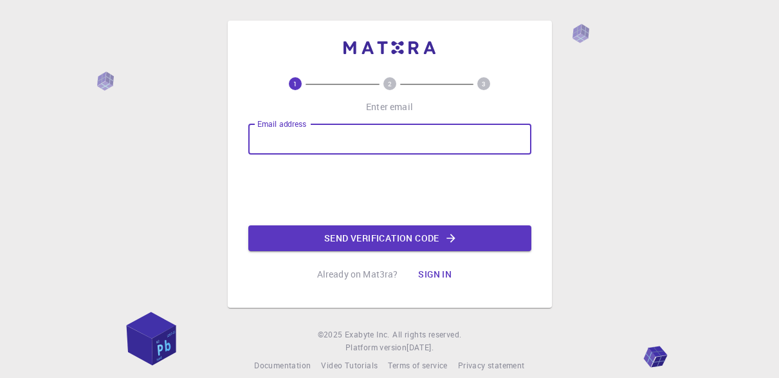
click at [293, 138] on input "Email address" at bounding box center [389, 139] width 283 height 31
type input "mearyanrawat22@gmail.com"
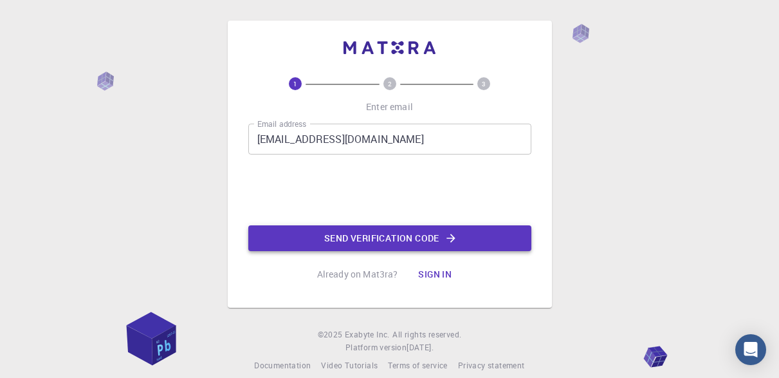
click at [340, 241] on button "Send verification code" at bounding box center [389, 238] width 283 height 26
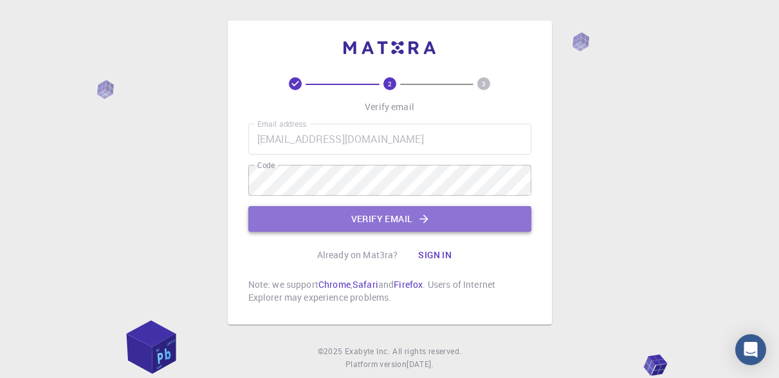
click at [362, 212] on button "Verify email" at bounding box center [389, 219] width 283 height 26
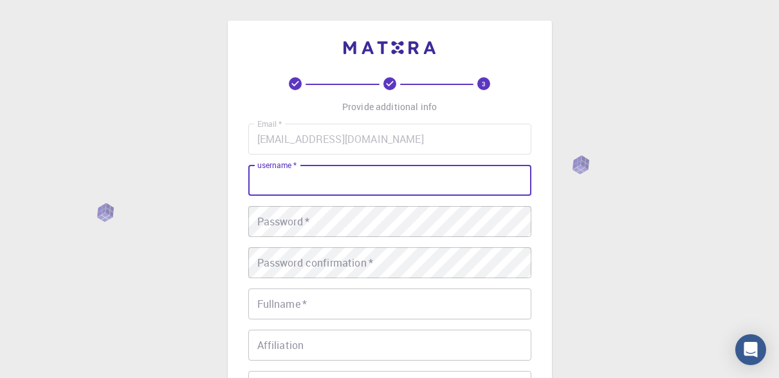
click at [366, 188] on input "username   *" at bounding box center [389, 180] width 283 height 31
type input "Aryan"
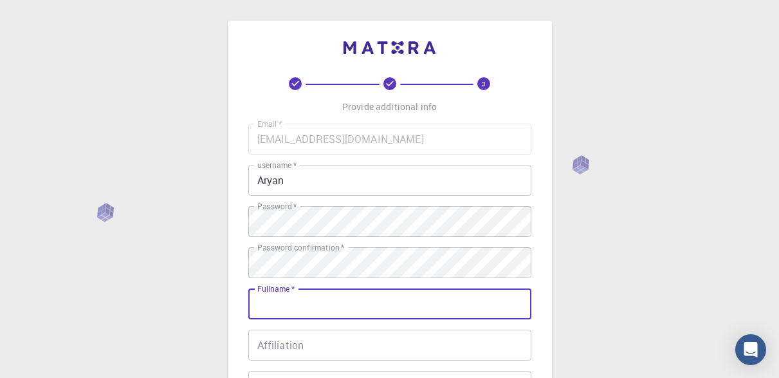
click at [366, 300] on input "Fullname   *" at bounding box center [389, 303] width 283 height 31
type input "[PERSON_NAME] [PERSON_NAME]"
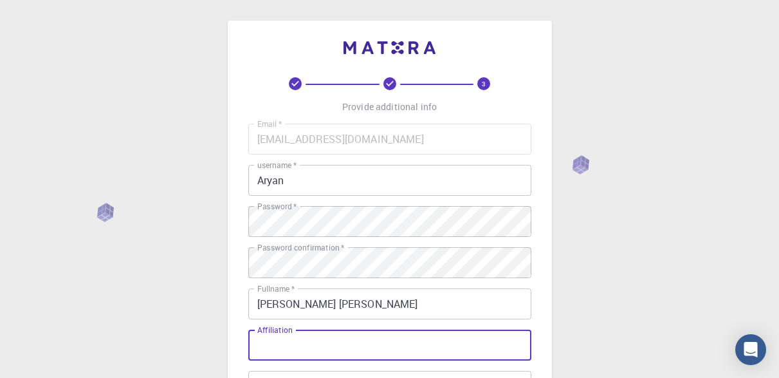
click at [366, 332] on input "Affiliation" at bounding box center [389, 345] width 283 height 31
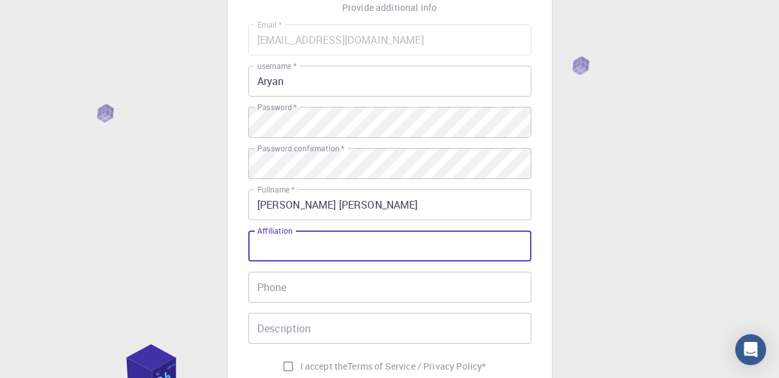
scroll to position [100, 0]
type input "w"
type input "none"
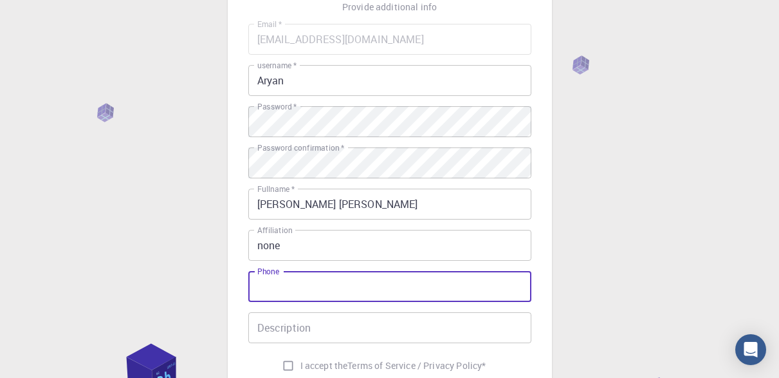
click at [386, 288] on input "Phone" at bounding box center [389, 286] width 283 height 31
type input "9760758510"
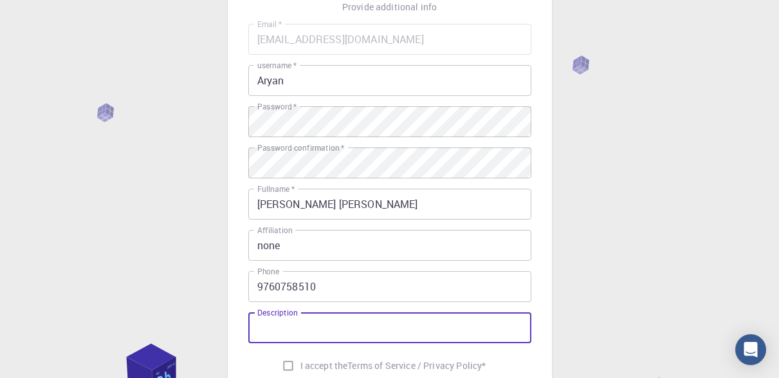
click at [364, 329] on input "Description" at bounding box center [389, 327] width 283 height 31
type input "none"
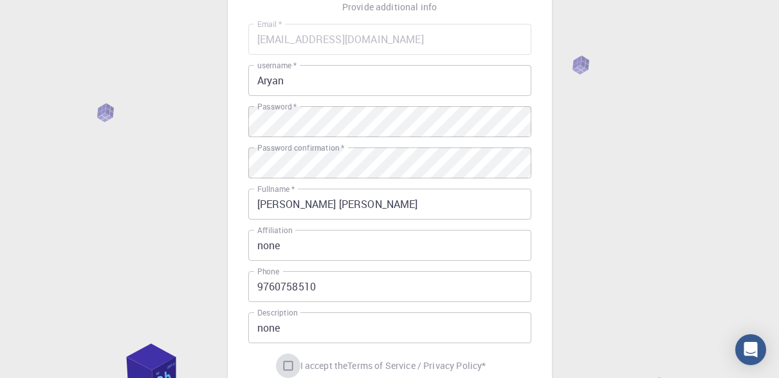
click at [284, 364] on input "I accept the Terms of Service / Privacy Policy *" at bounding box center [288, 365] width 24 height 24
checkbox input "true"
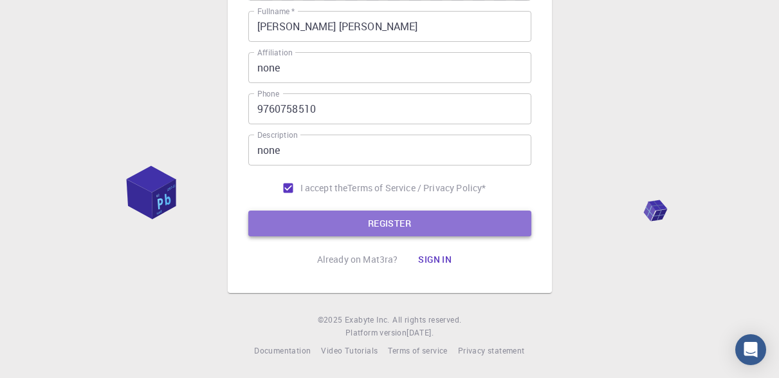
click at [422, 220] on button "REGISTER" at bounding box center [389, 223] width 283 height 26
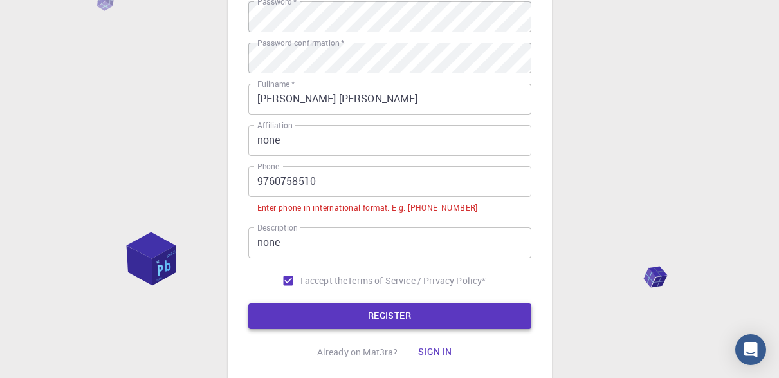
scroll to position [237, 0]
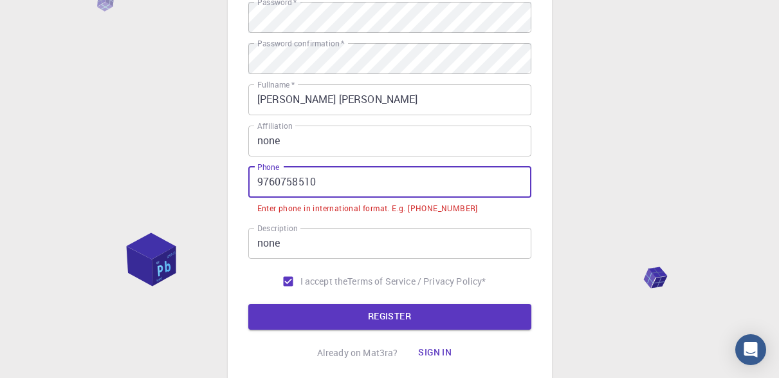
click at [261, 182] on input "9760758510" at bounding box center [389, 182] width 283 height 31
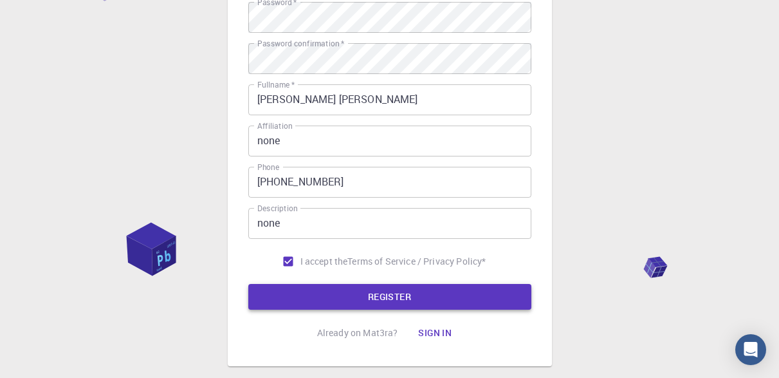
drag, startPoint x: 299, startPoint y: 281, endPoint x: 303, endPoint y: 296, distance: 15.3
click at [303, 296] on form "Email   * mearyanrawat22@gmail.com Email   * username   * Aryan username   * Us…" at bounding box center [389, 98] width 283 height 423
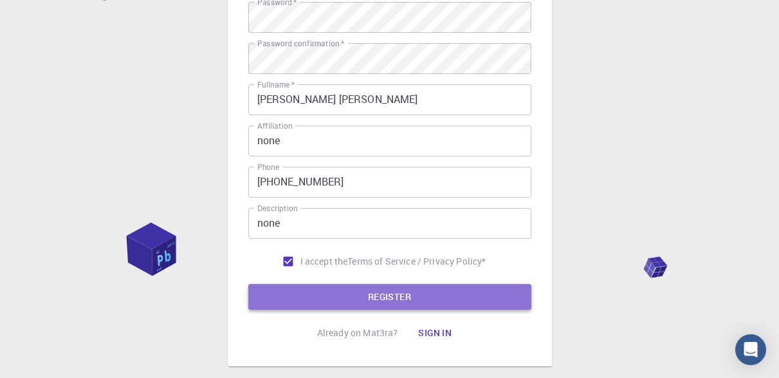
click at [303, 296] on button "REGISTER" at bounding box center [389, 297] width 283 height 26
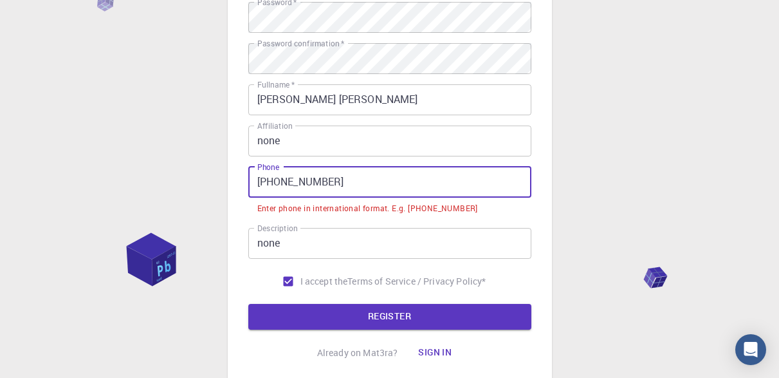
click at [278, 182] on input "+91-9760758510" at bounding box center [389, 182] width 283 height 31
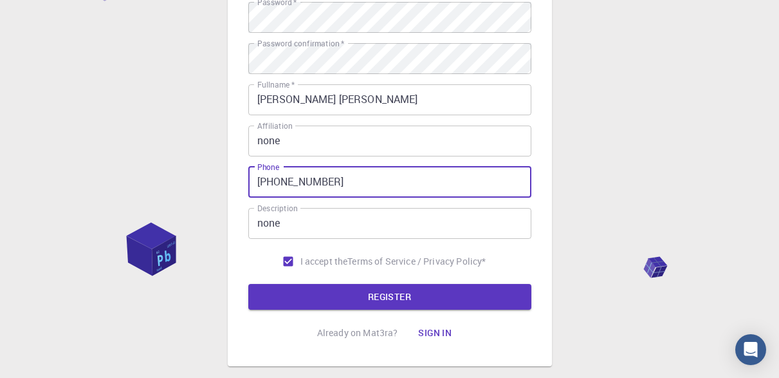
type input "+919760758510"
click at [248, 284] on button "REGISTER" at bounding box center [389, 297] width 283 height 26
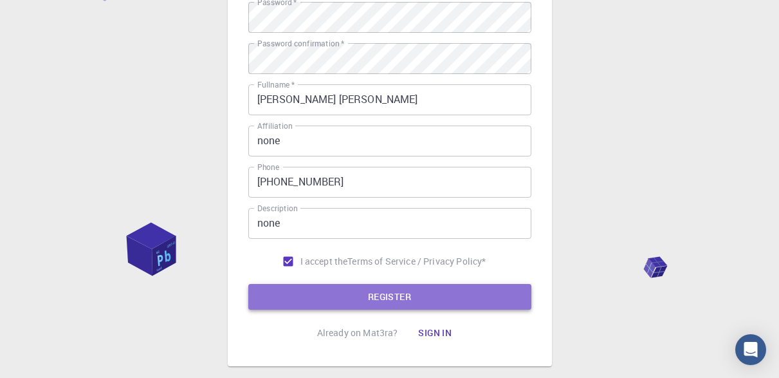
click at [276, 294] on button "REGISTER" at bounding box center [389, 297] width 283 height 26
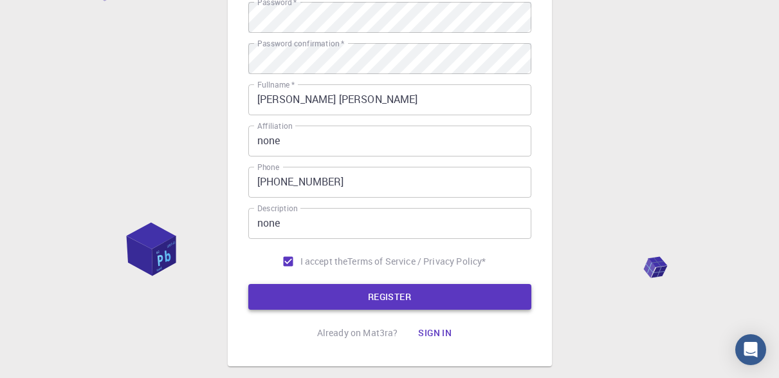
click at [276, 294] on button "REGISTER" at bounding box center [389, 297] width 283 height 26
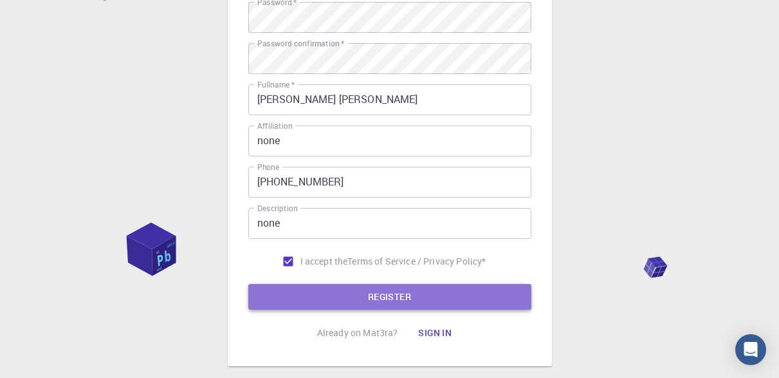
click at [276, 294] on button "REGISTER" at bounding box center [389, 297] width 283 height 26
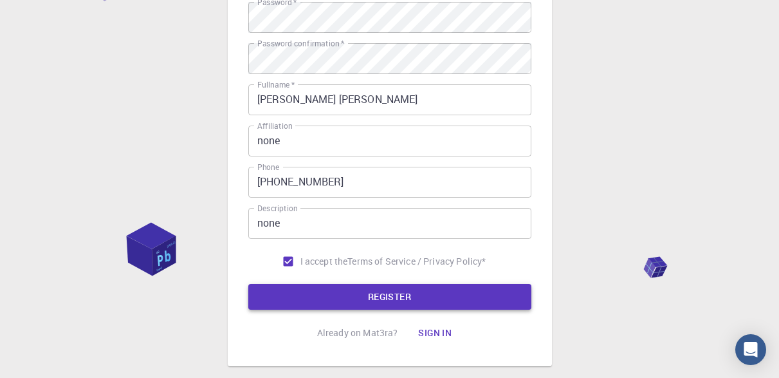
click at [276, 294] on button "REGISTER" at bounding box center [389, 297] width 283 height 26
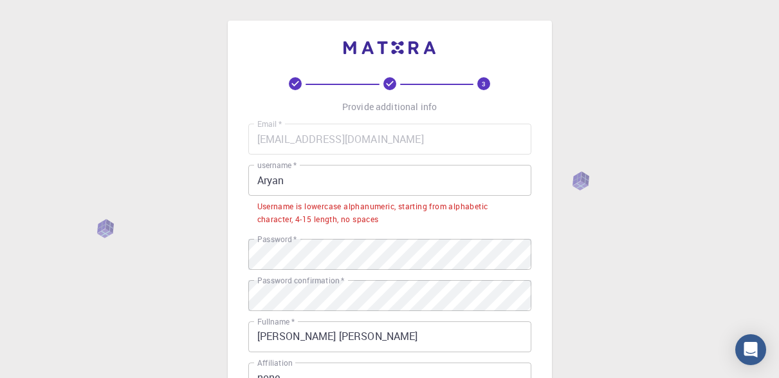
scroll to position [30, 0]
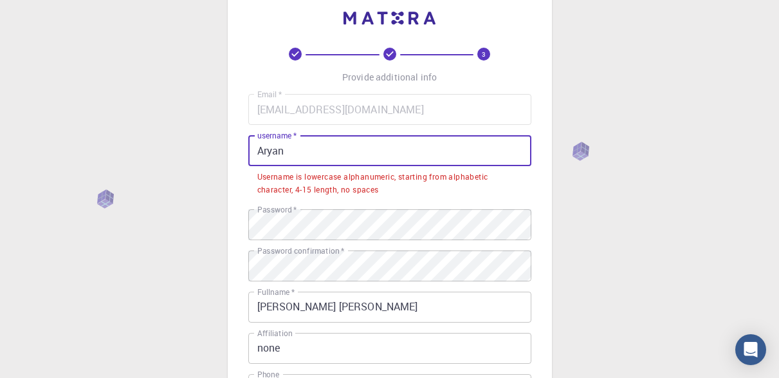
click at [362, 142] on input "Aryan" at bounding box center [389, 150] width 283 height 31
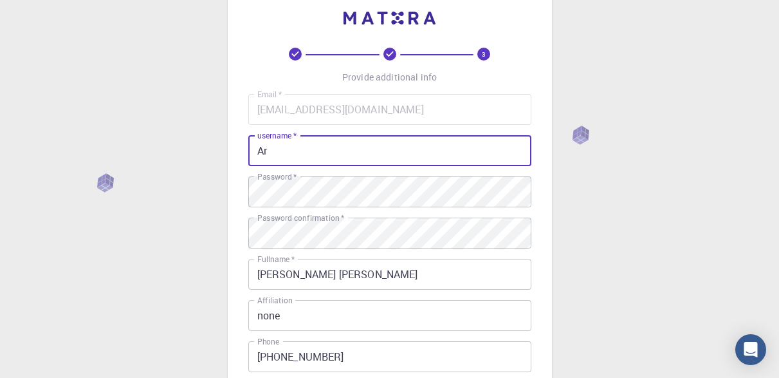
type input "A"
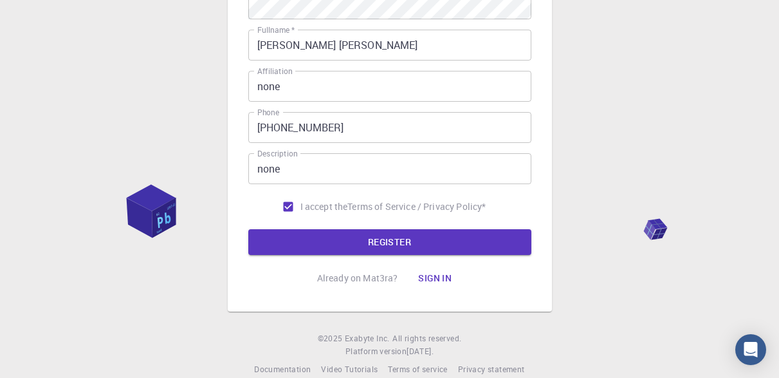
scroll to position [277, 0]
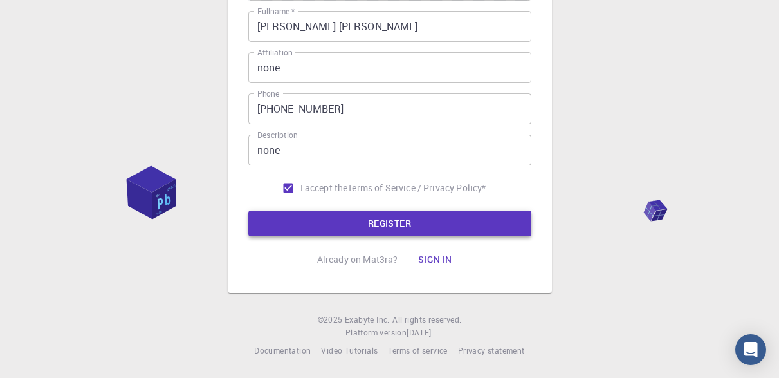
type input "aryan2212"
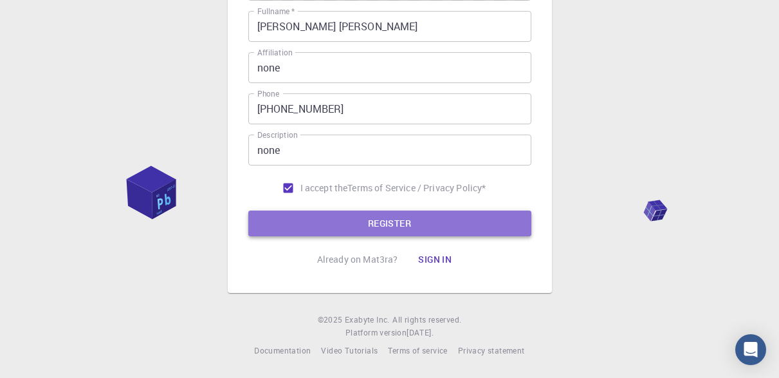
click at [344, 219] on button "REGISTER" at bounding box center [389, 223] width 283 height 26
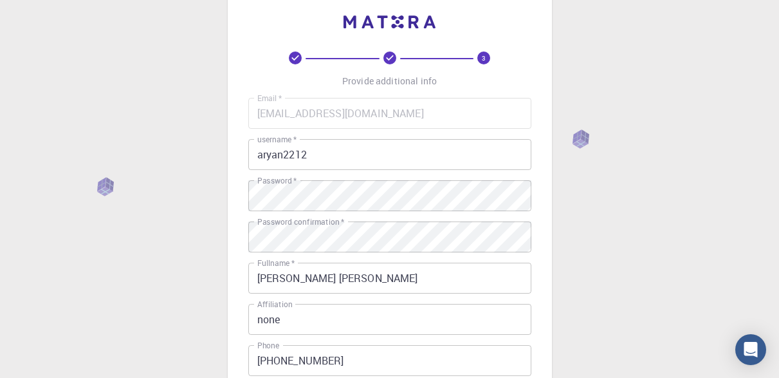
scroll to position [0, 0]
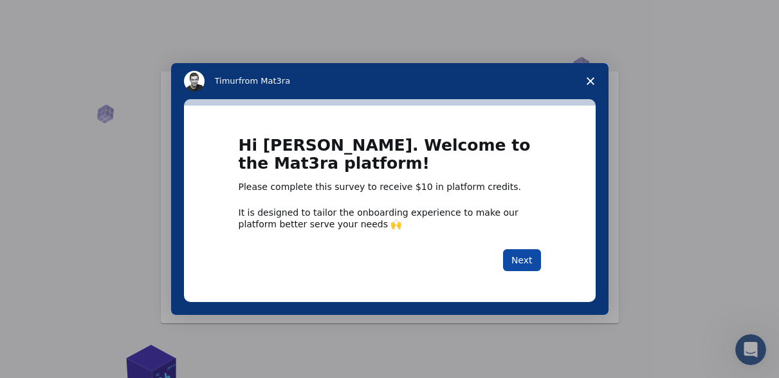
click at [532, 254] on button "Next" at bounding box center [522, 260] width 38 height 22
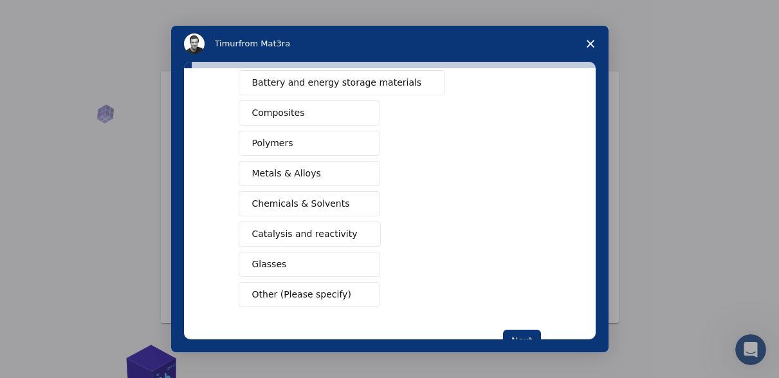
scroll to position [201, 0]
click at [324, 206] on span "Chemicals & Solvents" at bounding box center [301, 203] width 98 height 14
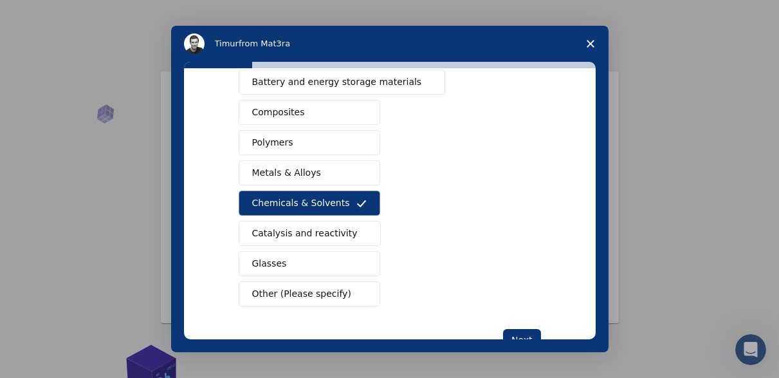
click at [310, 237] on span "Catalysis and reactivity" at bounding box center [305, 234] width 106 height 14
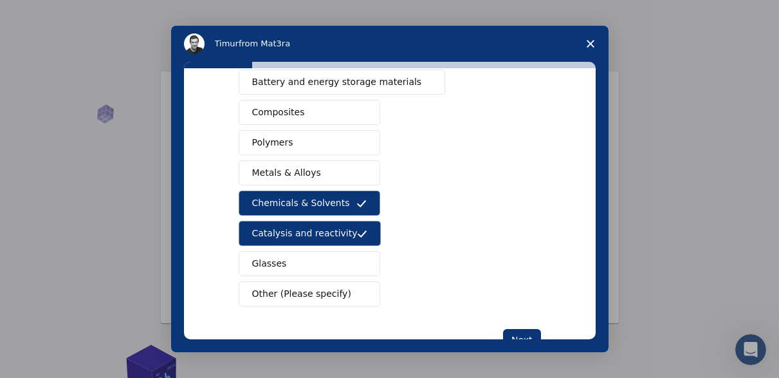
click at [321, 230] on span "Catalysis and reactivity" at bounding box center [305, 234] width 106 height 14
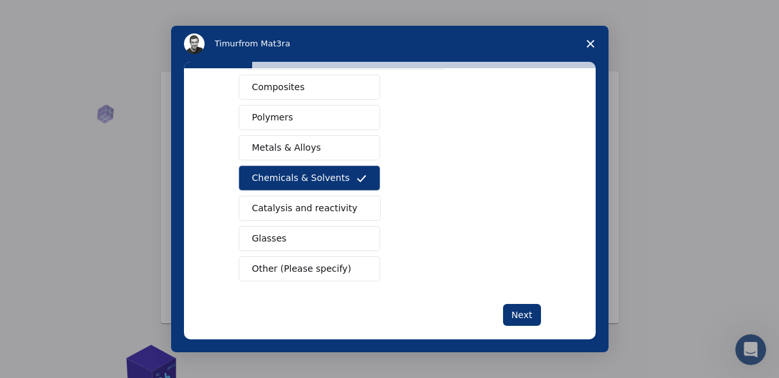
scroll to position [232, 0]
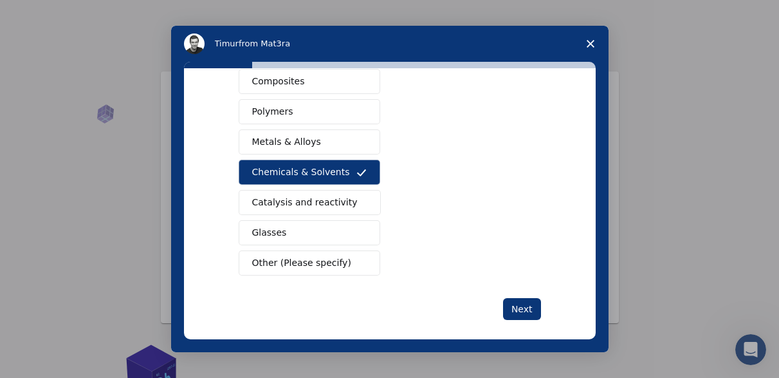
click at [281, 256] on span "Other (Please specify)" at bounding box center [301, 263] width 99 height 14
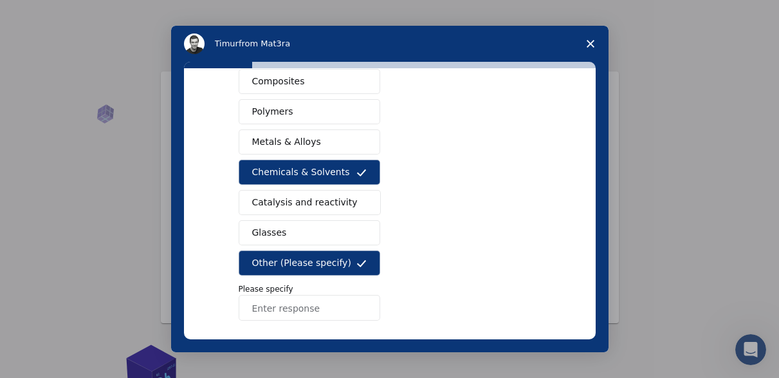
click at [283, 310] on input "Enter response" at bounding box center [310, 308] width 142 height 26
type input "c"
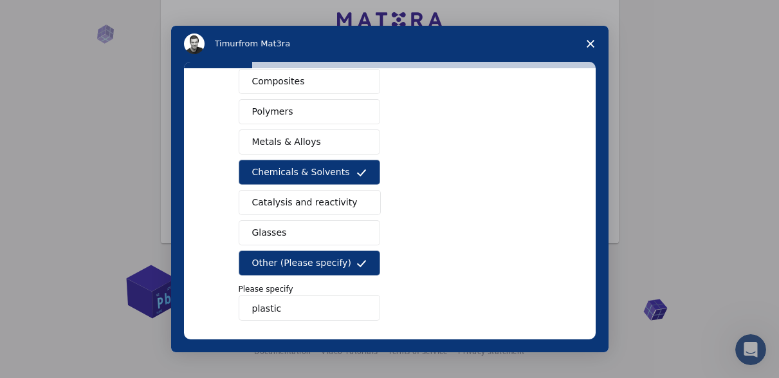
scroll to position [288, 0]
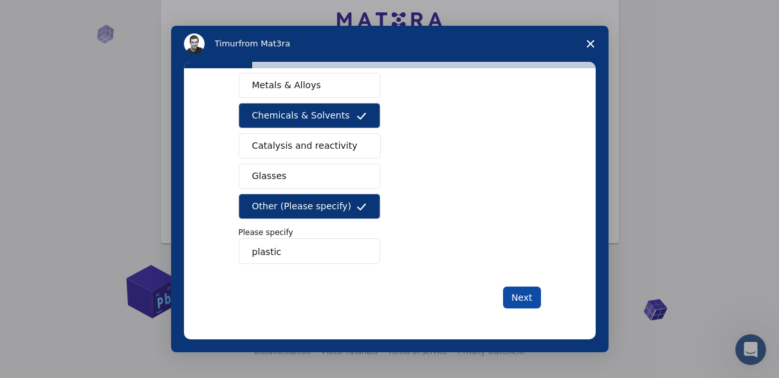
type input "plastic"
click at [506, 299] on button "Next" at bounding box center [522, 297] width 38 height 22
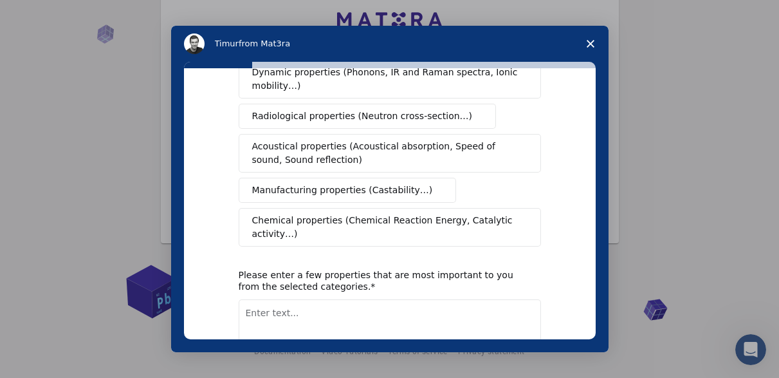
scroll to position [250, 0]
click at [330, 186] on button "Manufacturing properties (Castability…)" at bounding box center [348, 189] width 218 height 25
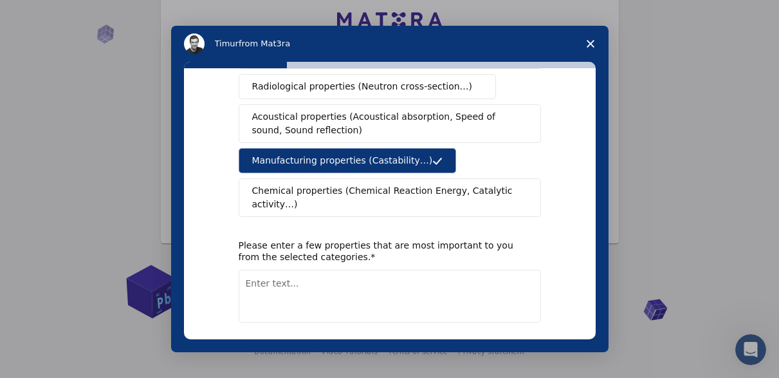
scroll to position [297, 0]
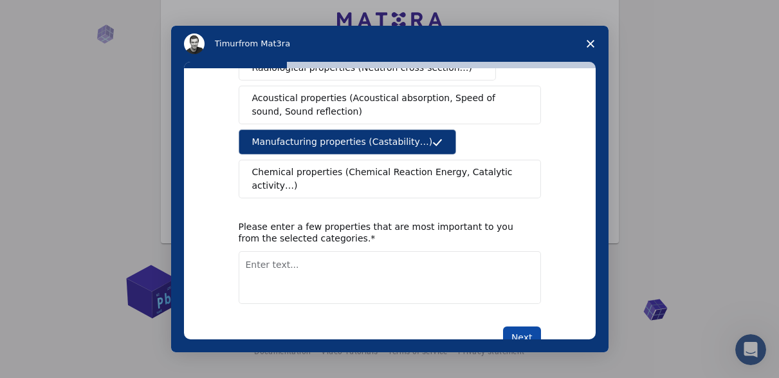
click at [507, 326] on button "Next" at bounding box center [522, 337] width 38 height 22
click at [437, 255] on textarea "Enter text..." at bounding box center [390, 277] width 303 height 53
click at [416, 165] on span "Chemical properties (Chemical Reaction Energy, Catalytic activity…)" at bounding box center [385, 178] width 266 height 27
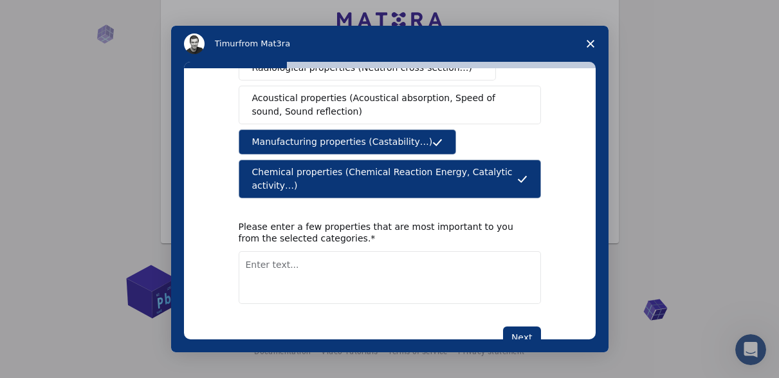
click at [346, 251] on textarea "Enter text..." at bounding box center [390, 277] width 303 height 53
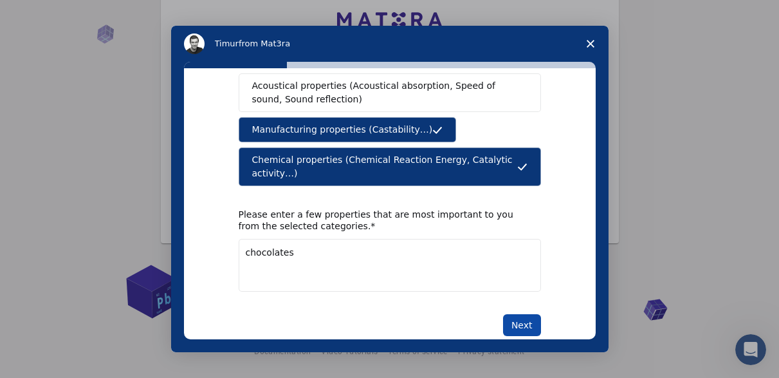
type textarea "chocolates"
click at [510, 314] on button "Next" at bounding box center [522, 325] width 38 height 22
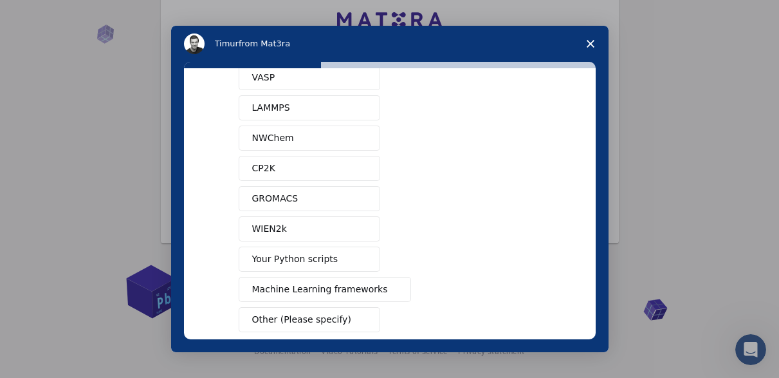
scroll to position [151, 0]
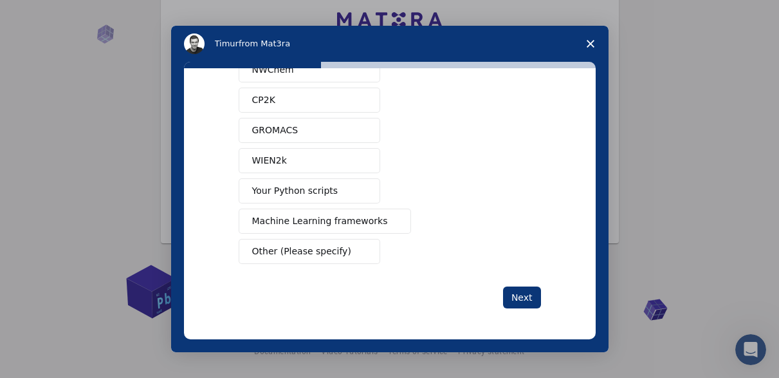
click at [303, 226] on span "Machine Learning frameworks" at bounding box center [320, 221] width 136 height 14
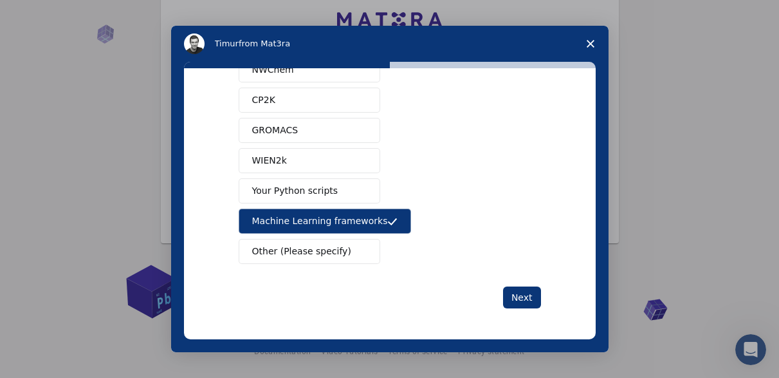
click at [326, 189] on button "Your Python scripts" at bounding box center [310, 190] width 142 height 25
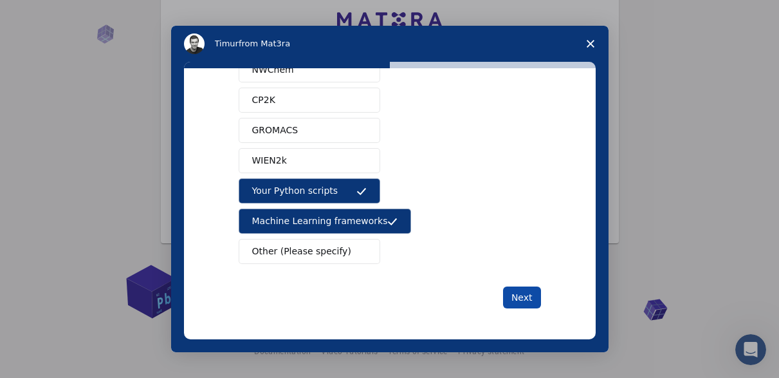
click at [512, 306] on button "Next" at bounding box center [522, 297] width 38 height 22
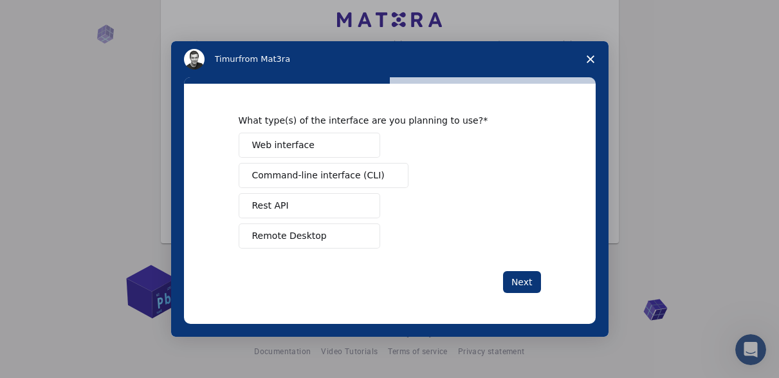
scroll to position [0, 0]
click at [301, 149] on span "Web interface" at bounding box center [283, 145] width 62 height 14
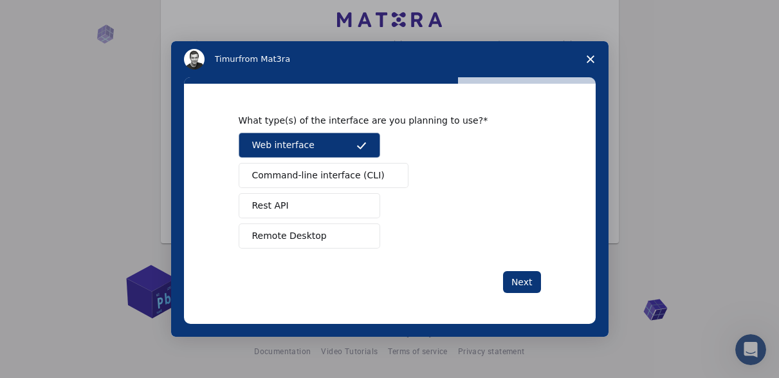
click at [300, 186] on button "Command-line interface (CLI)" at bounding box center [324, 175] width 170 height 25
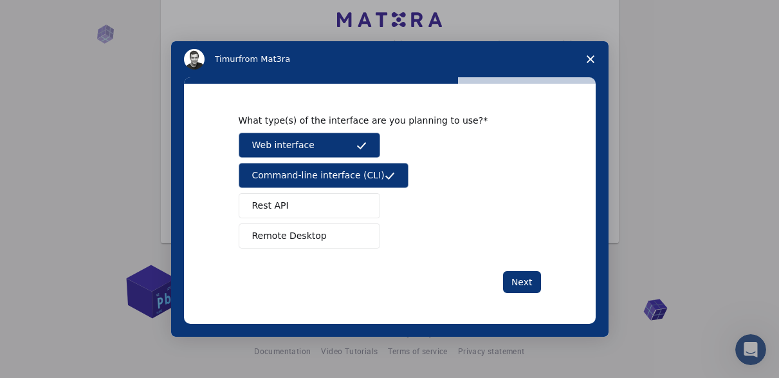
click at [293, 176] on span "Command-line interface (CLI)" at bounding box center [318, 176] width 133 height 14
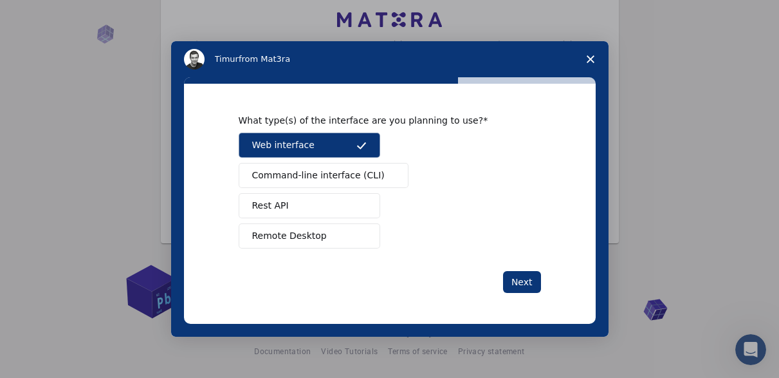
click at [290, 231] on span "Remote Desktop" at bounding box center [289, 236] width 75 height 14
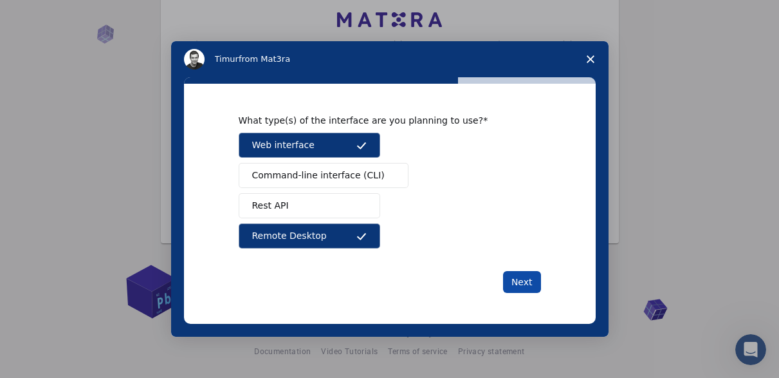
click at [519, 289] on button "Next" at bounding box center [522, 282] width 38 height 22
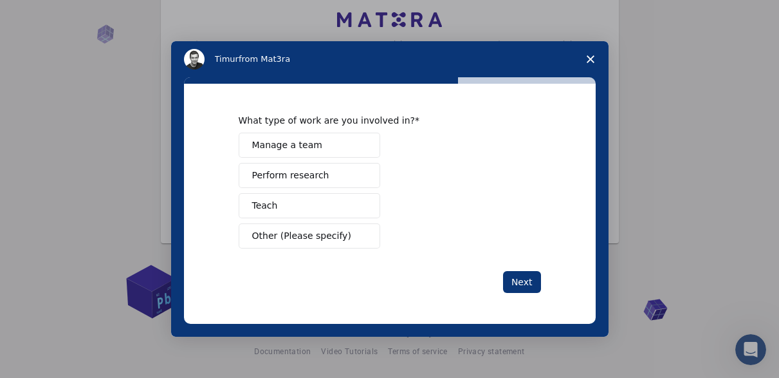
click at [295, 149] on span "Manage a team" at bounding box center [287, 145] width 70 height 14
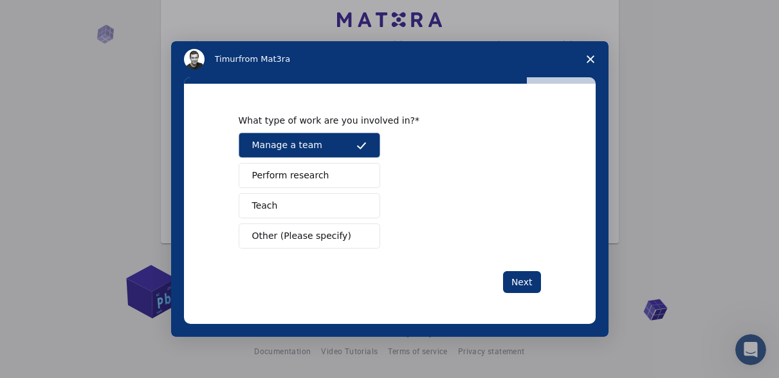
click at [294, 174] on span "Perform research" at bounding box center [290, 176] width 77 height 14
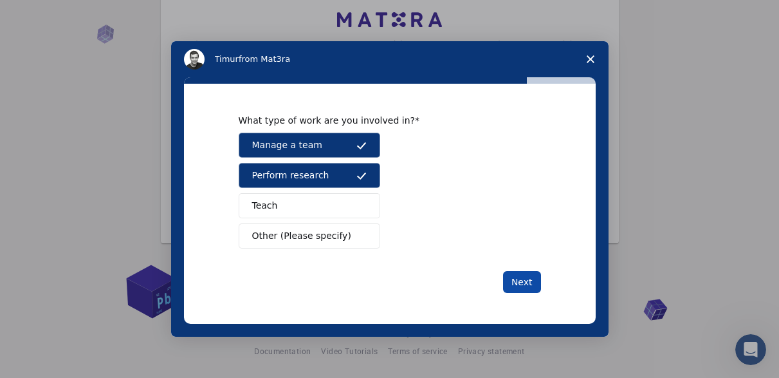
click at [519, 284] on button "Next" at bounding box center [522, 282] width 38 height 22
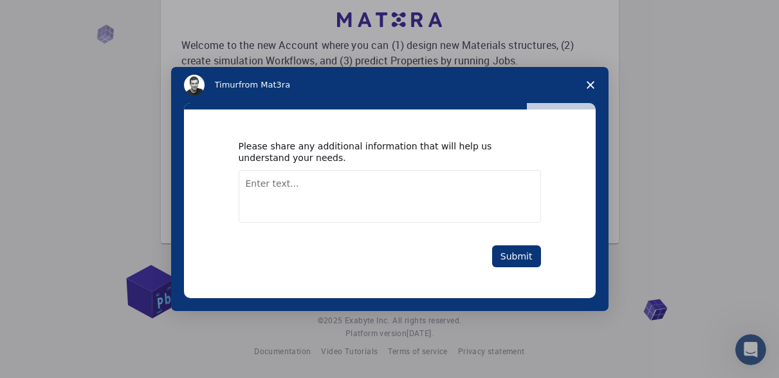
click at [358, 207] on textarea "Enter text..." at bounding box center [390, 196] width 303 height 53
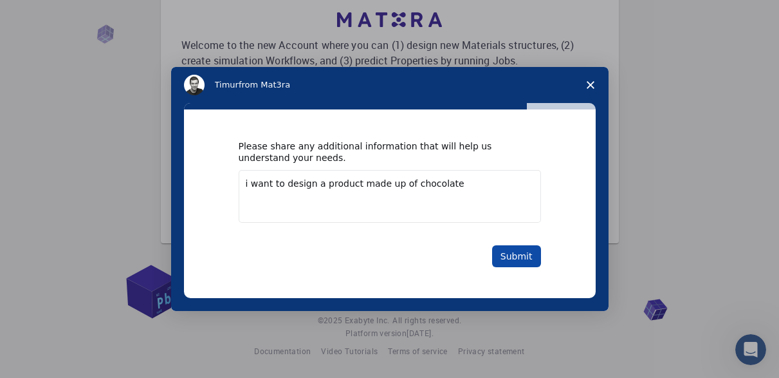
type textarea "i want to design a product made up of chocolate"
click at [524, 256] on button "Submit" at bounding box center [516, 256] width 49 height 22
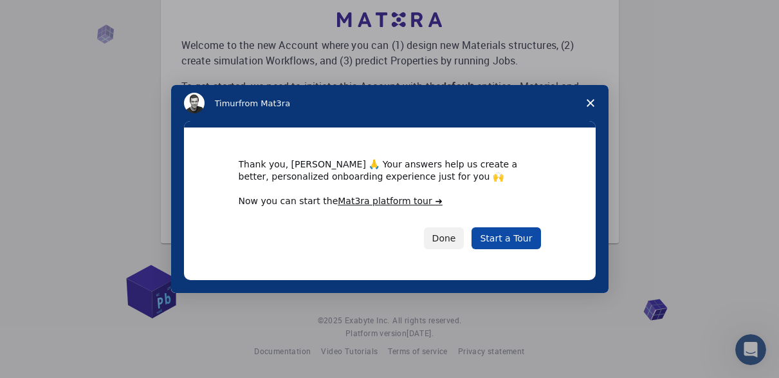
click at [515, 239] on link "Start a Tour" at bounding box center [506, 238] width 69 height 22
click at [462, 239] on button "Done" at bounding box center [444, 238] width 41 height 22
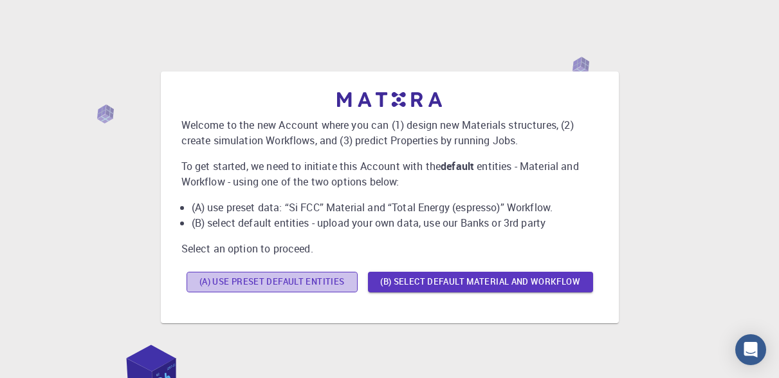
click at [334, 283] on button "(A) Use preset default entities" at bounding box center [272, 282] width 171 height 21
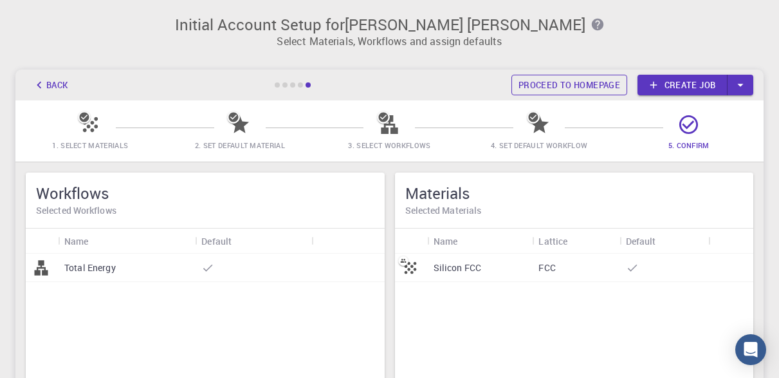
click at [560, 93] on link "Proceed to homepage" at bounding box center [570, 85] width 116 height 21
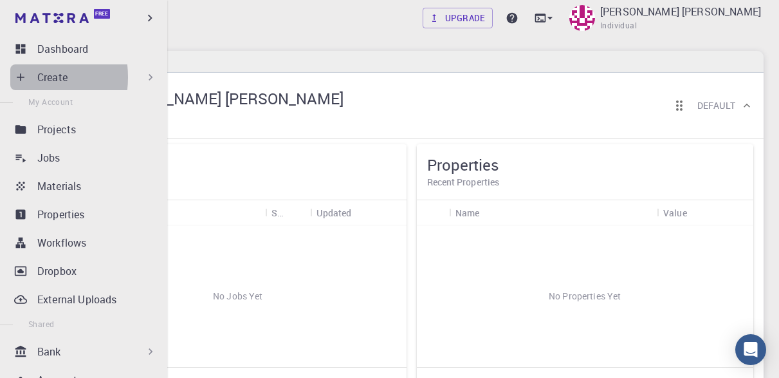
click at [15, 77] on icon at bounding box center [20, 77] width 13 height 13
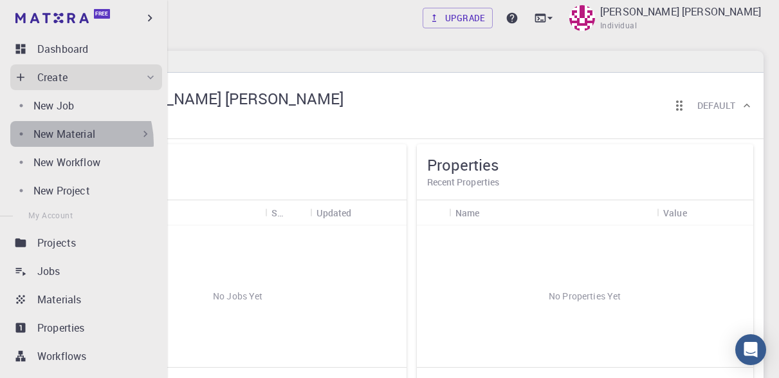
click at [61, 143] on div "New Material" at bounding box center [83, 134] width 147 height 26
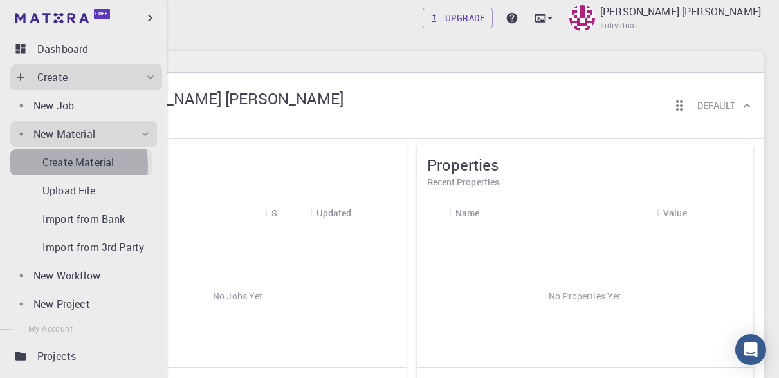
click at [64, 166] on p "Create Material" at bounding box center [77, 161] width 71 height 15
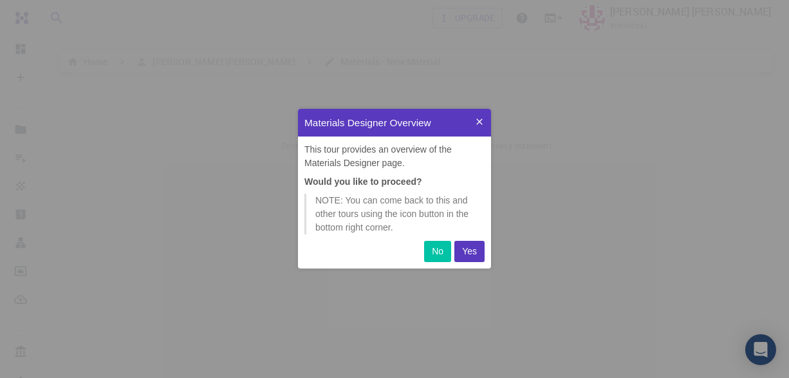
scroll to position [150, 183]
click at [476, 248] on p "Yes" at bounding box center [469, 252] width 15 height 14
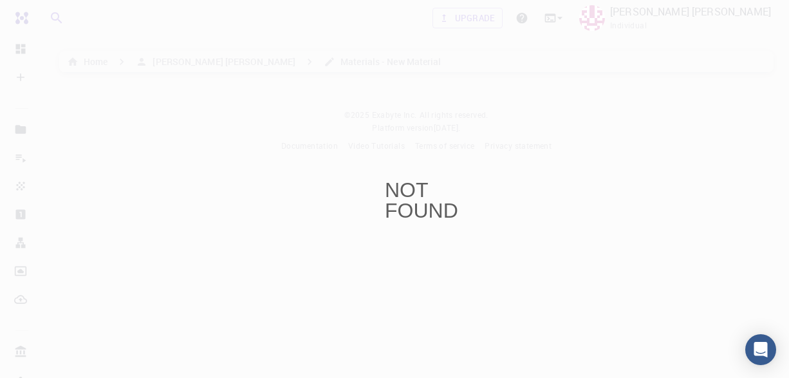
click at [438, 183] on div "NOT FOUND" at bounding box center [394, 189] width 789 height 378
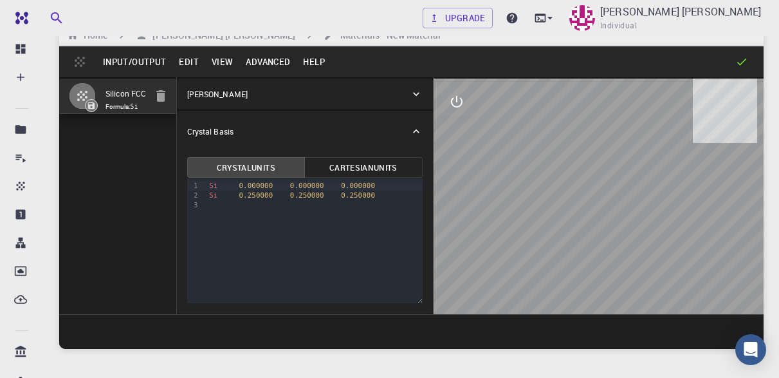
scroll to position [27, 0]
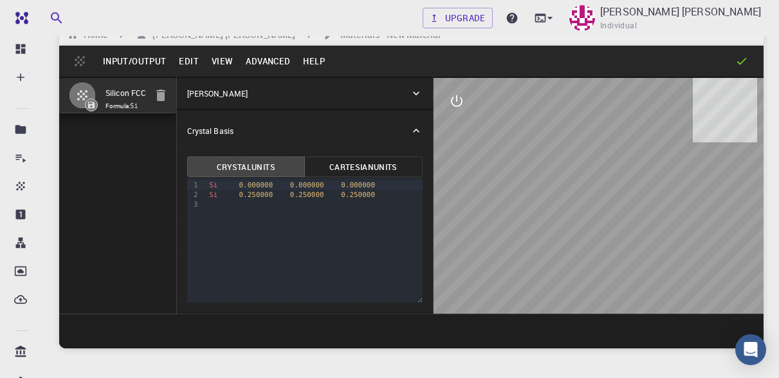
click at [200, 67] on button "Edit" at bounding box center [188, 61] width 33 height 21
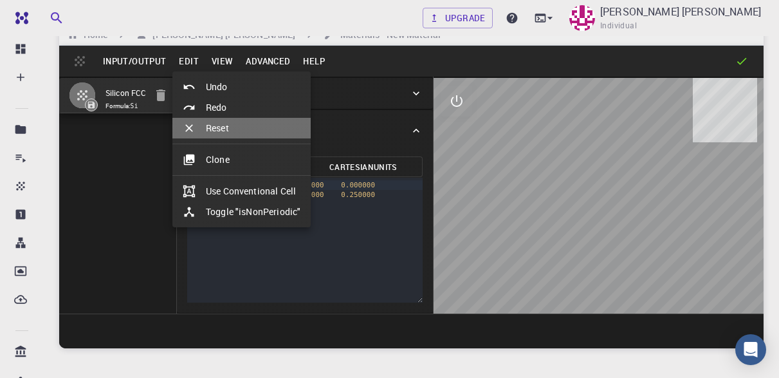
click at [205, 123] on div at bounding box center [194, 128] width 23 height 13
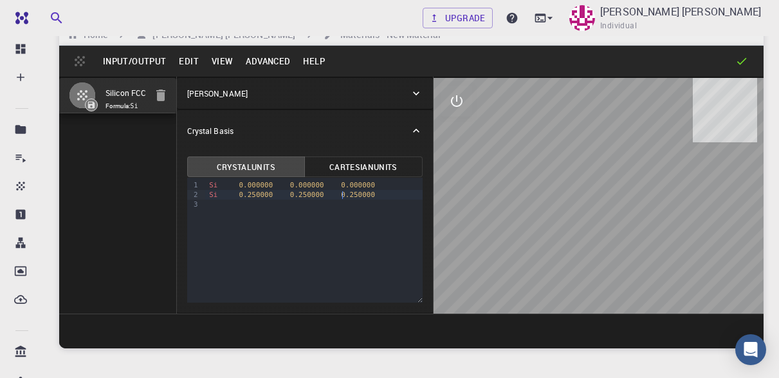
click at [343, 193] on div "Si 0.250000 0.250000 0.250000" at bounding box center [314, 195] width 218 height 10
click at [184, 51] on button "Edit" at bounding box center [188, 61] width 33 height 21
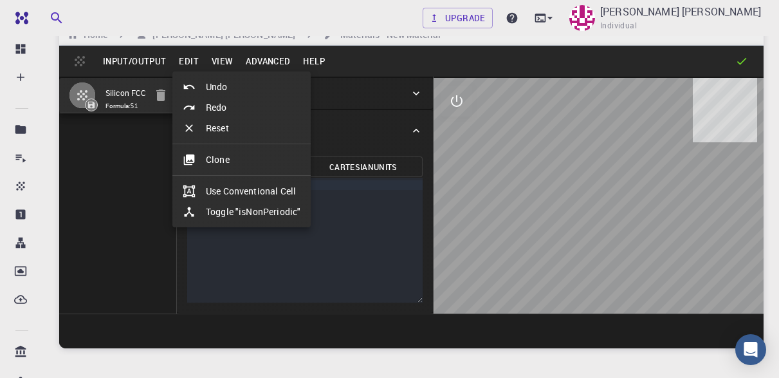
click at [166, 198] on div at bounding box center [389, 189] width 779 height 378
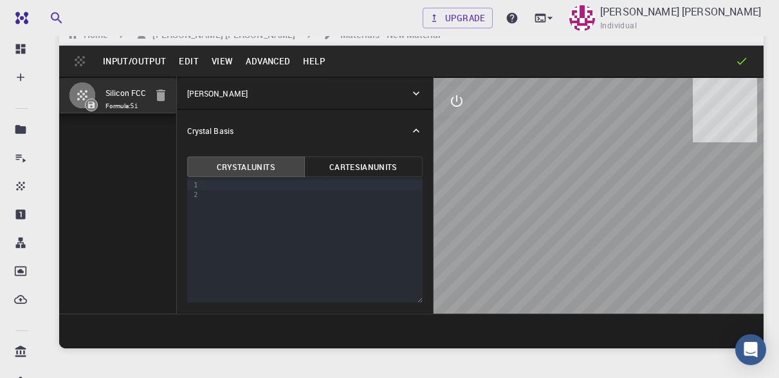
click at [155, 95] on div "Undo Redo Reset Clone Use Conventional Cell Toggle "isNonPeriodic"" at bounding box center [389, 189] width 779 height 378
click at [156, 95] on div "Undo Redo Reset Clone Use Conventional Cell Toggle "isNonPeriodic"" at bounding box center [389, 189] width 779 height 378
click at [161, 95] on icon "button" at bounding box center [160, 95] width 9 height 12
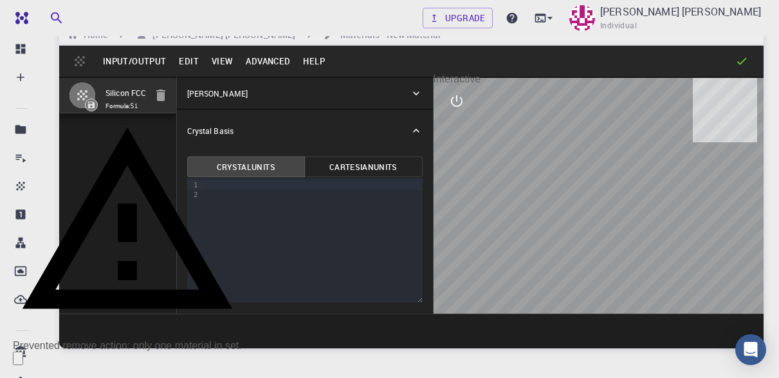
click at [463, 103] on icon "interactive" at bounding box center [456, 100] width 15 height 15
click at [459, 129] on icon "view" at bounding box center [457, 132] width 14 height 10
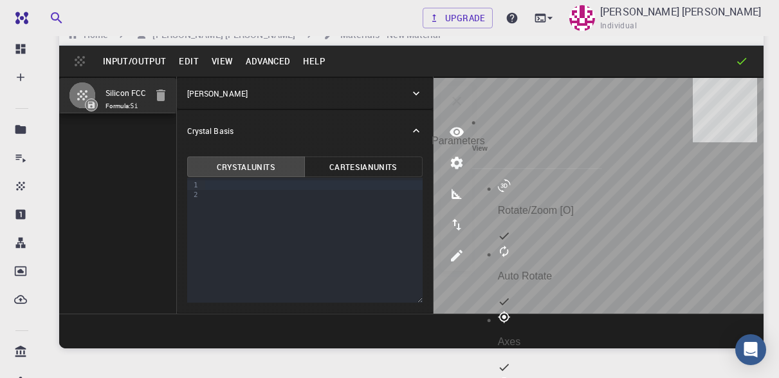
click at [461, 160] on icon "parameters" at bounding box center [457, 163] width 12 height 12
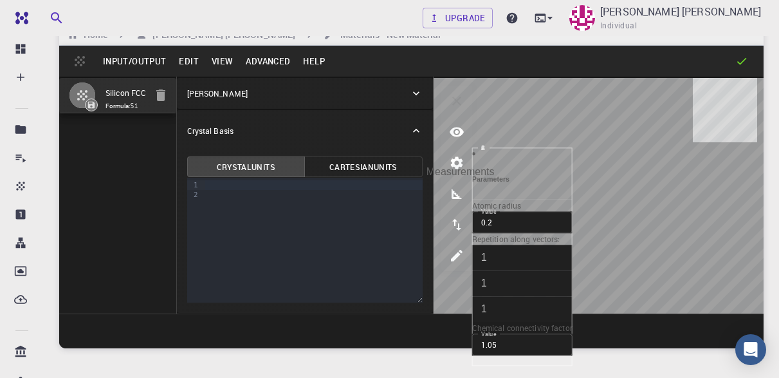
click at [443, 184] on button "measurements" at bounding box center [457, 193] width 31 height 31
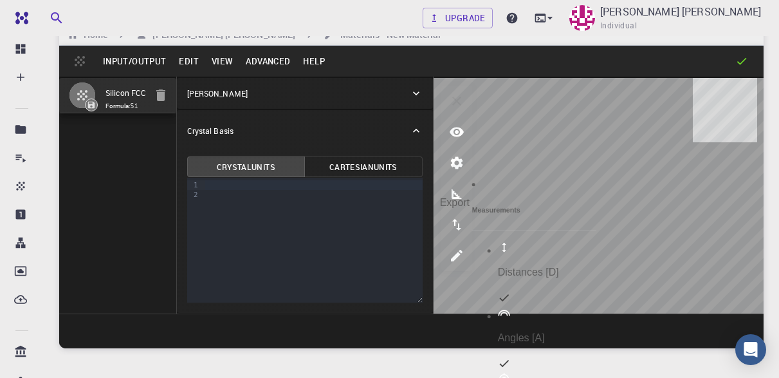
click at [461, 234] on button "export" at bounding box center [457, 224] width 31 height 31
click at [457, 262] on icon "edit [e]" at bounding box center [456, 255] width 15 height 15
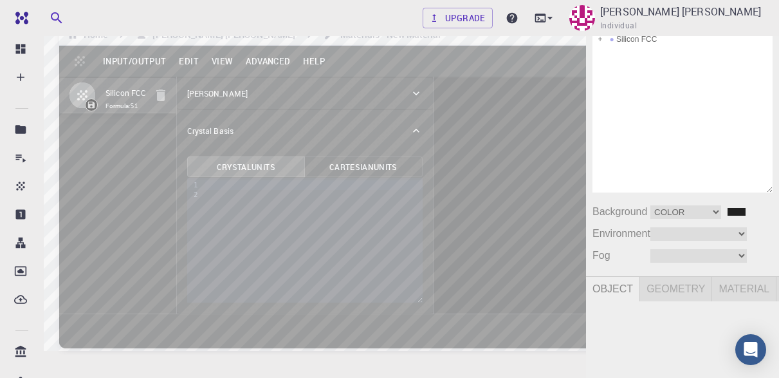
click at [533, 150] on div "Camera OrthographicCamera PerspectiveCamera Objects 9 Vertices 289 Triangles 48…" at bounding box center [293, 221] width 586 height 455
click at [374, 203] on div "Camera OrthographicCamera PerspectiveCamera Objects 9 Vertices 289 Triangles 48…" at bounding box center [293, 221] width 586 height 455
click at [324, 196] on div "Camera OrthographicCamera PerspectiveCamera Objects 9 Vertices 289 Triangles 48…" at bounding box center [293, 221] width 586 height 455
click at [232, 31] on div "Camera OrthographicCamera PerspectiveCamera Objects 9 Vertices 289 Triangles 48…" at bounding box center [293, 221] width 586 height 455
click at [19, 35] on img at bounding box center [17, 30] width 10 height 10
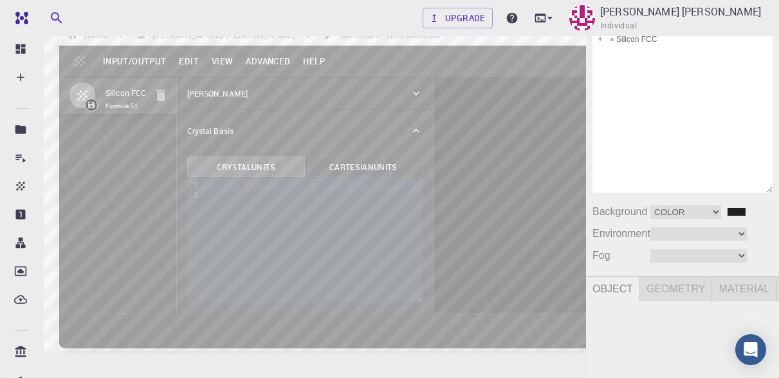
click at [19, 35] on img at bounding box center [17, 30] width 10 height 10
click at [17, 15] on img at bounding box center [17, 10] width 10 height 10
click at [182, 88] on div "Camera OrthographicCamera PerspectiveCamera Objects 9 Vertices 289 Triangles 48…" at bounding box center [293, 221] width 586 height 455
click at [305, 180] on div "Camera OrthographicCamera PerspectiveCamera Objects 9 Vertices 289 Triangles 48…" at bounding box center [293, 221] width 586 height 455
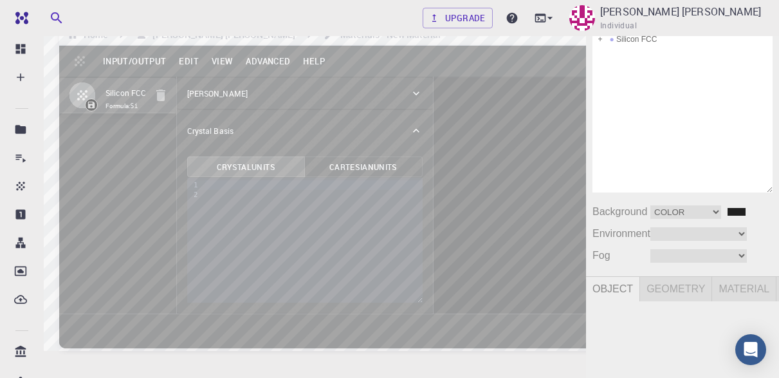
click at [359, 140] on div "Camera OrthographicCamera PerspectiveCamera Objects 9 Vertices 289 Triangles 48…" at bounding box center [293, 221] width 586 height 455
click at [732, 219] on div "Background Color Texture Equirect #202020" at bounding box center [683, 211] width 180 height 15
click at [715, 219] on select "Color Texture Equirect" at bounding box center [686, 212] width 71 height 14
click at [651, 219] on select "Color Texture Equirect" at bounding box center [686, 212] width 71 height 14
click at [682, 219] on select "Color Texture Equirect" at bounding box center [686, 212] width 71 height 14
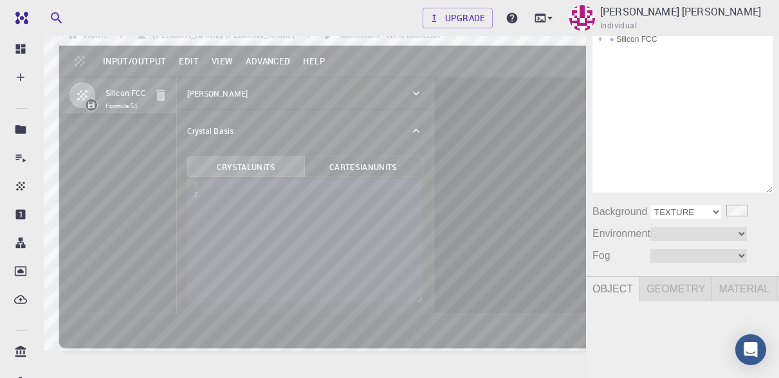
select select "Color"
click at [651, 219] on select "Color Texture Equirect" at bounding box center [686, 212] width 71 height 14
click at [741, 217] on input "#202020" at bounding box center [737, 212] width 21 height 10
type input "#7a1e7b"
click at [502, 215] on div "Camera OrthographicCamera PerspectiveCamera Objects 9 Vertices 289 Triangles 48…" at bounding box center [293, 221] width 586 height 455
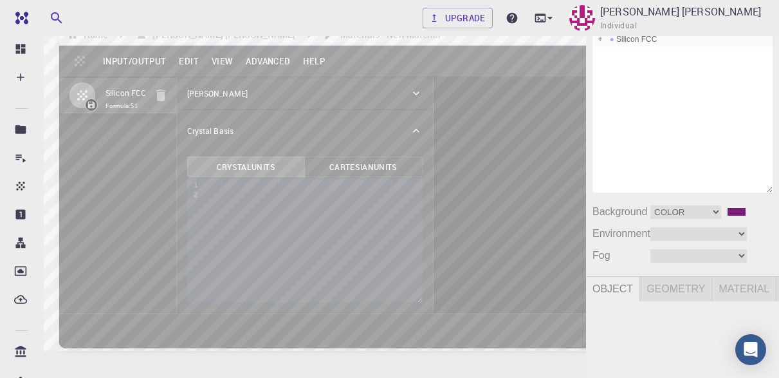
click at [615, 44] on span at bounding box center [612, 39] width 9 height 9
click at [376, 124] on div "Camera OrthographicCamera PerspectiveCamera Objects 9 Vertices 289 Triangles 48…" at bounding box center [293, 221] width 586 height 455
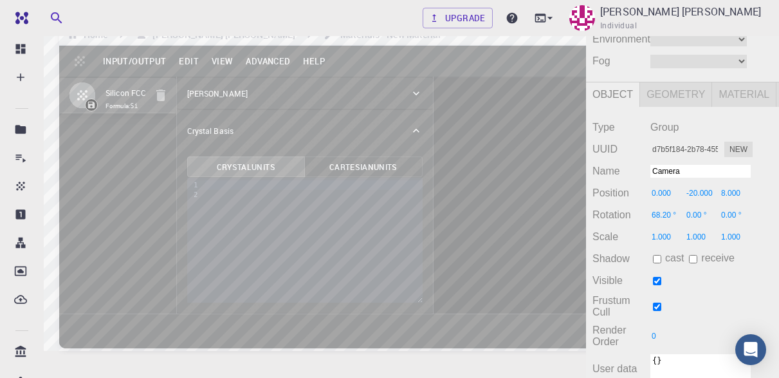
scroll to position [241, 0]
click at [658, 277] on input "checkbox" at bounding box center [657, 281] width 8 height 8
checkbox input "true"
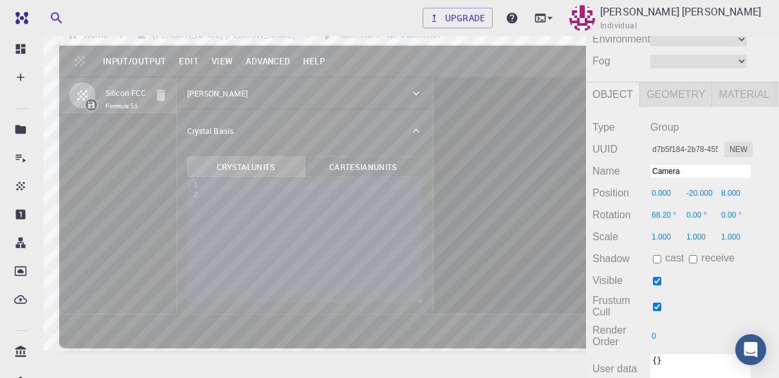
click at [366, 139] on div "Camera OrthographicCamera PerspectiveCamera Objects 9 Vertices 289 Triangles 48…" at bounding box center [293, 221] width 586 height 455
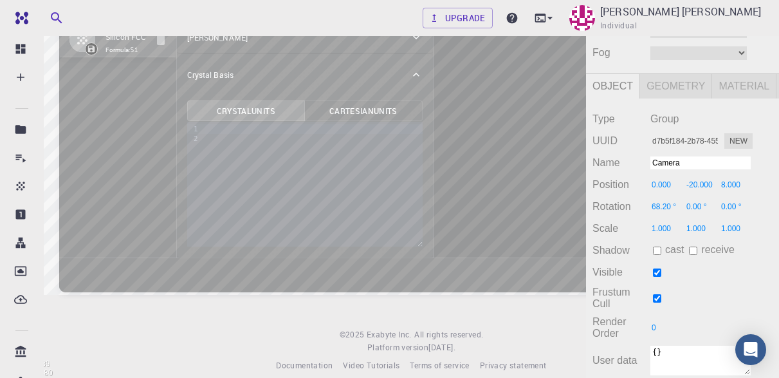
scroll to position [145, 0]
drag, startPoint x: 701, startPoint y: 249, endPoint x: 627, endPoint y: 248, distance: 74.0
click at [627, 172] on div "Name Camera" at bounding box center [683, 163] width 180 height 15
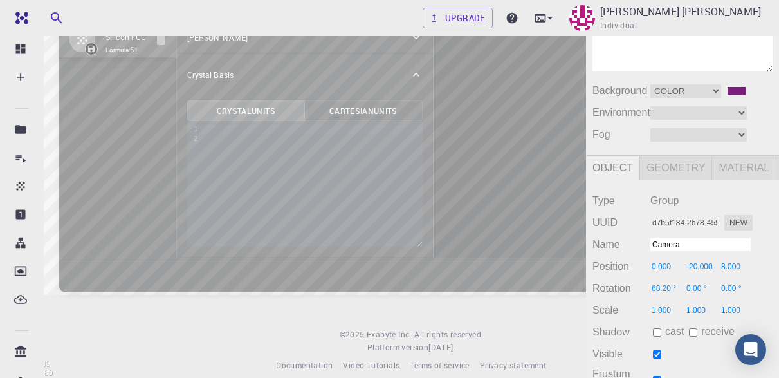
scroll to position [64, 0]
click at [675, 182] on span "Geometry" at bounding box center [676, 169] width 72 height 24
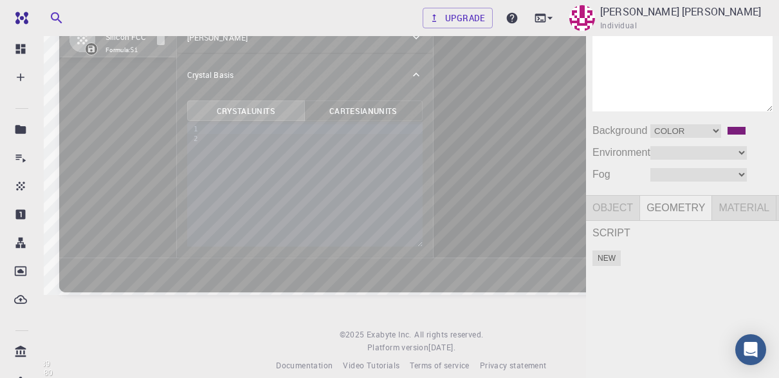
scroll to position [98, 0]
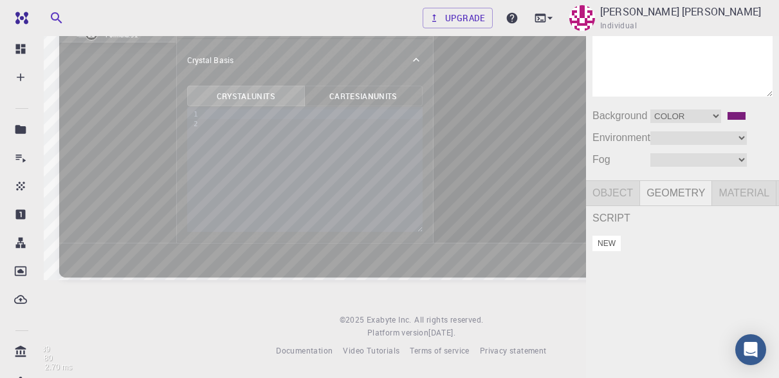
click at [615, 251] on button "New" at bounding box center [607, 243] width 28 height 15
drag, startPoint x: 610, startPoint y: 344, endPoint x: 752, endPoint y: 277, distance: 157.2
click at [752, 277] on span "Silicon FCC Background Color Texture Equirect #7a1e7b Environment Equirect Mode…" at bounding box center [682, 101] width 193 height 357
click at [752, 205] on span "Material" at bounding box center [745, 193] width 64 height 24
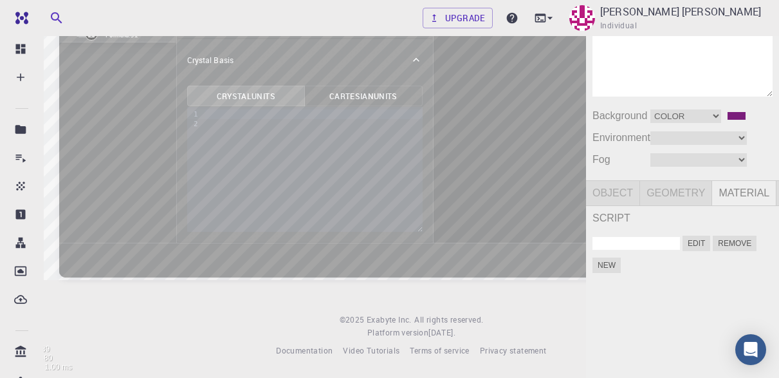
click at [537, 32] on div "Camera OrthographicCamera PerspectiveCamera Objects 9 Vertices 289 Triangles 48…" at bounding box center [293, 150] width 586 height 455
click at [535, 34] on div "Camera OrthographicCamera PerspectiveCamera Objects 9 Vertices 289 Triangles 48…" at bounding box center [293, 150] width 586 height 455
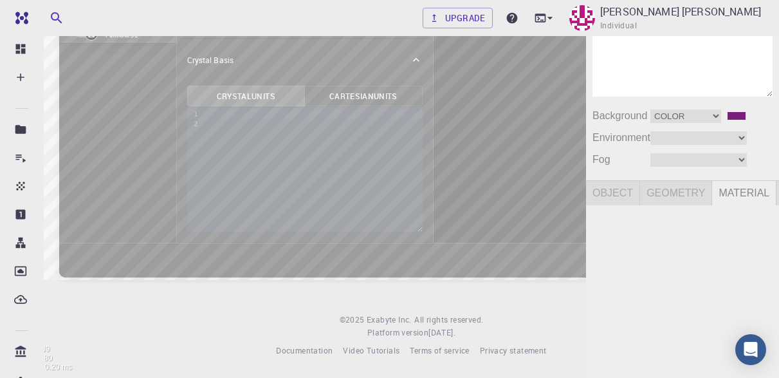
click at [541, 39] on div "Camera OrthographicCamera PerspectiveCamera Objects 9 Vertices 289 Triangles 48…" at bounding box center [293, 150] width 586 height 455
select select "d7b5f184-2b78-455d-82da-129884fd9b07"
click at [292, 147] on div "Camera OrthographicCamera PerspectiveCamera Objects 9 Vertices 289 Triangles 48…" at bounding box center [293, 150] width 586 height 455
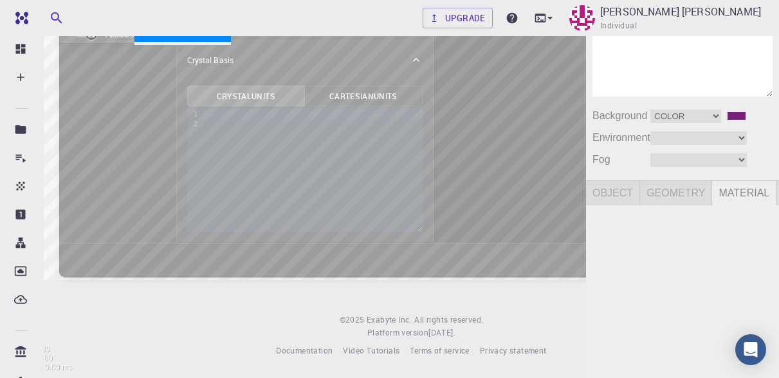
click at [146, 28] on div "Rotation" at bounding box center [183, 33] width 97 height 18
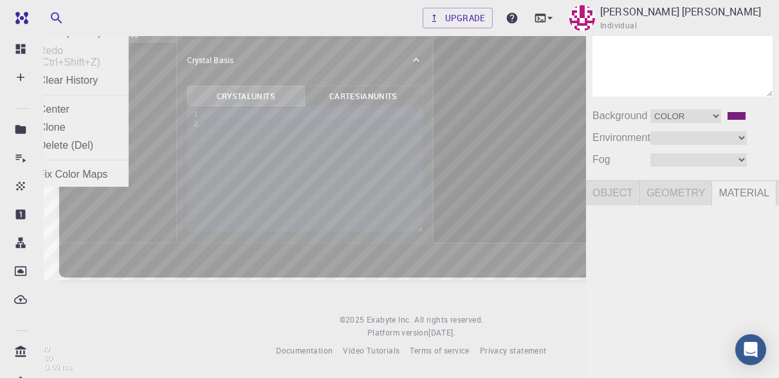
click at [68, 75] on div "Clear History" at bounding box center [80, 80] width 97 height 18
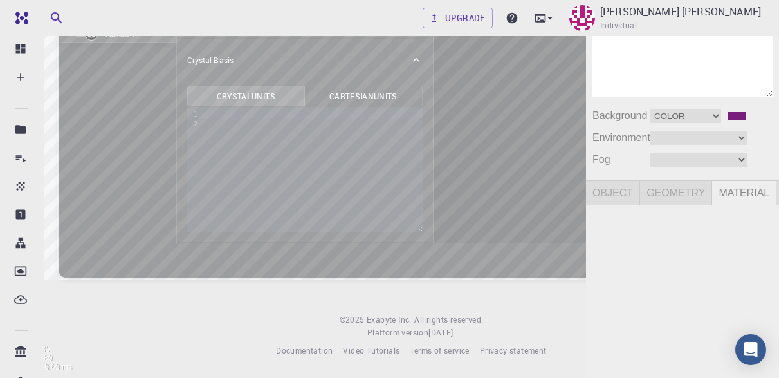
click at [15, 6] on img at bounding box center [17, 0] width 10 height 10
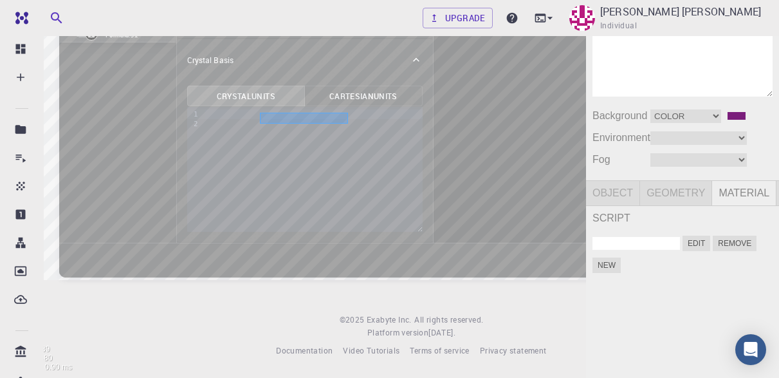
click at [289, 80] on div "Camera OrthographicCamera PerspectiveCamera Objects 9 Vertices 289 Triangles 48…" at bounding box center [293, 150] width 586 height 455
click at [305, 164] on div "Camera OrthographicCamera PerspectiveCamera Objects 9 Vertices 289 Triangles 48…" at bounding box center [293, 150] width 586 height 455
click at [303, 162] on div "Camera OrthographicCamera PerspectiveCamera Objects 9 Vertices 289 Triangles 48…" at bounding box center [293, 150] width 586 height 455
click at [20, 34] on input "checkbox" at bounding box center [17, 24] width 8 height 21
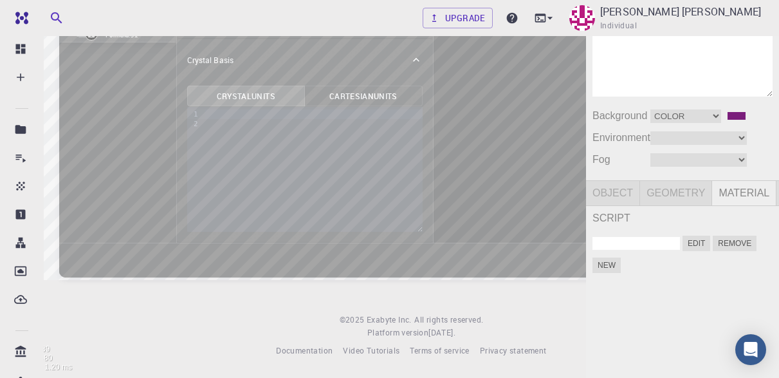
checkbox input "false"
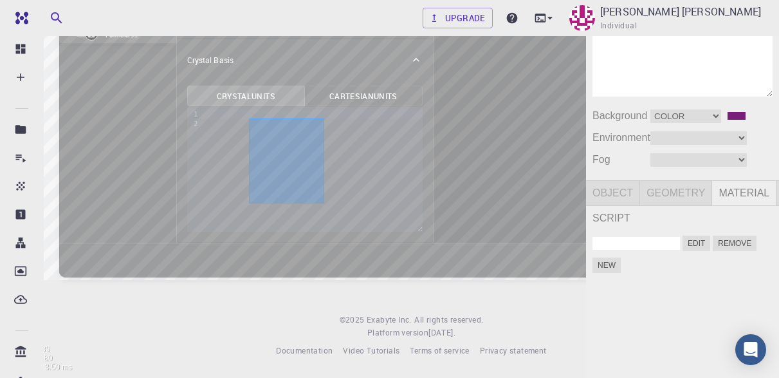
click at [249, 116] on div "Camera OrthographicCamera PerspectiveCamera Objects 9 Vertices 289 Triangles 48…" at bounding box center [293, 150] width 586 height 455
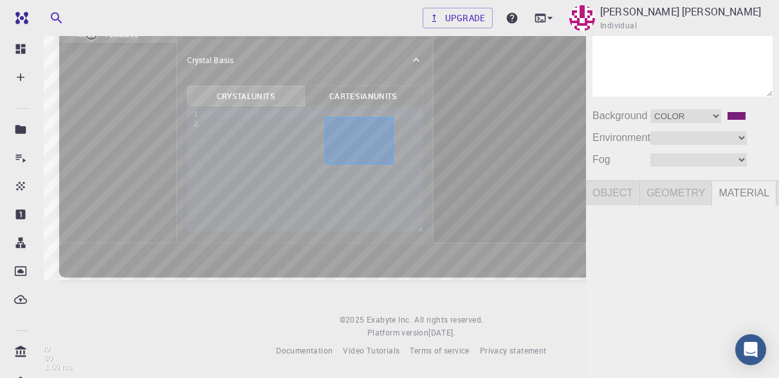
click at [324, 162] on div "Camera OrthographicCamera PerspectiveCamera Objects 9 Vertices 289 Triangles 48…" at bounding box center [293, 150] width 586 height 455
click at [399, 182] on div "Camera OrthographicCamera PerspectiveCamera Objects 9 Vertices 289 Triangles 48…" at bounding box center [293, 150] width 586 height 455
click at [398, 183] on div "Camera OrthographicCamera PerspectiveCamera Objects 9 Vertices 289 Triangles 48…" at bounding box center [293, 150] width 586 height 455
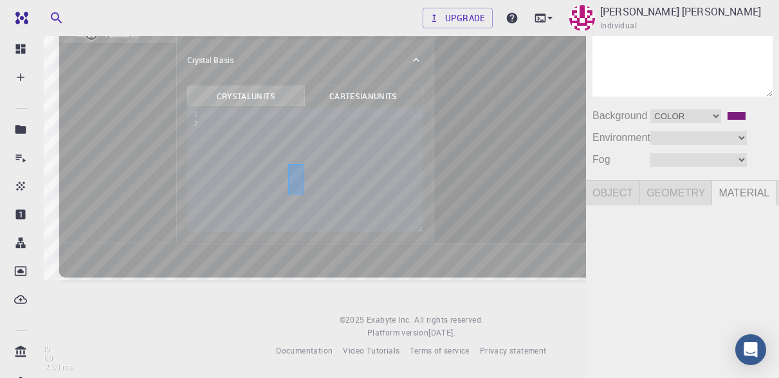
click at [303, 163] on div "Camera OrthographicCamera PerspectiveCamera Objects 9 Vertices 289 Triangles 48…" at bounding box center [293, 150] width 586 height 455
click at [19, 6] on img at bounding box center [17, 0] width 10 height 10
click at [405, 167] on div "Camera OrthographicCamera PerspectiveCamera Objects 9 Vertices 289 Triangles 48…" at bounding box center [293, 150] width 586 height 455
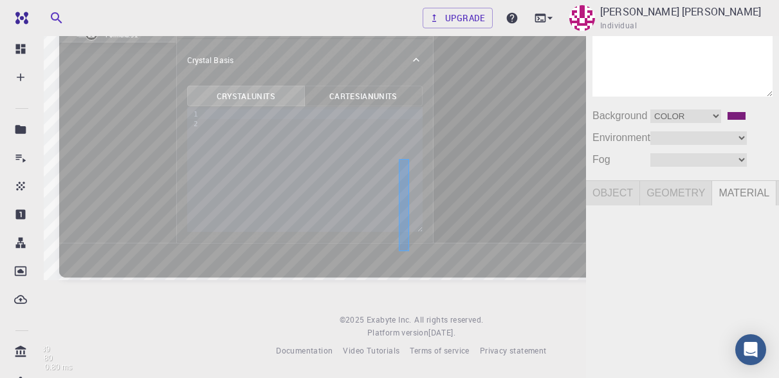
click at [399, 249] on div "Camera OrthographicCamera PerspectiveCamera Objects 9 Vertices 289 Triangles 48…" at bounding box center [293, 150] width 586 height 455
click at [339, 198] on div "Camera OrthographicCamera PerspectiveCamera Objects 9 Vertices 289 Triangles 48…" at bounding box center [293, 150] width 586 height 455
click at [289, 163] on div "Camera OrthographicCamera PerspectiveCamera Objects 9 Vertices 289 Triangles 48…" at bounding box center [293, 150] width 586 height 455
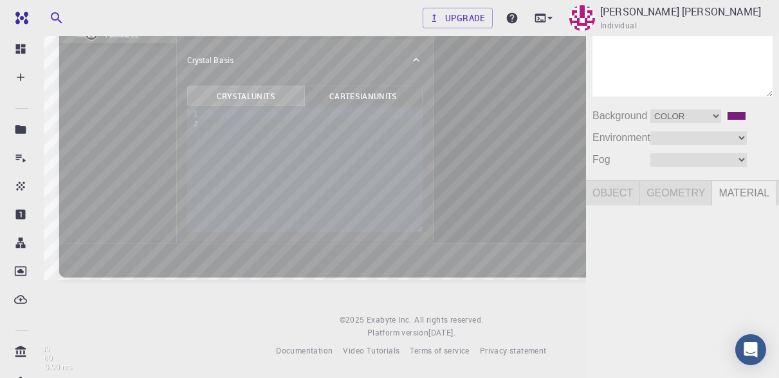
click at [345, 231] on div "Camera OrthographicCamera PerspectiveCamera Objects 9 Vertices 289 Triangles 48…" at bounding box center [293, 150] width 586 height 455
click at [21, 6] on img at bounding box center [17, 0] width 10 height 10
click at [98, 104] on div "Camera OrthographicCamera PerspectiveCamera Objects 9 Vertices 289 Triangles 48…" at bounding box center [293, 150] width 586 height 455
click at [151, 231] on div "Camera OrthographicCamera PerspectiveCamera Objects 9 Vertices 289 Triangles 48…" at bounding box center [293, 150] width 586 height 455
click at [270, 142] on div "Camera OrthographicCamera PerspectiveCamera Objects 9 Vertices 289 Triangles 48…" at bounding box center [293, 150] width 586 height 455
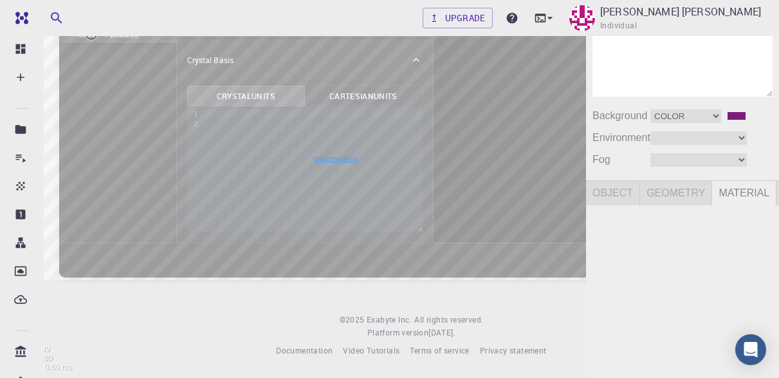
click at [357, 157] on div "Camera OrthographicCamera PerspectiveCamera Objects 9 Vertices 289 Triangles 48…" at bounding box center [293, 150] width 586 height 455
